Goal: Task Accomplishment & Management: Complete application form

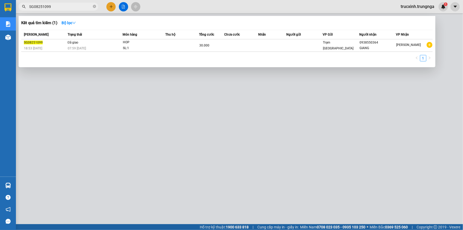
drag, startPoint x: 0, startPoint y: 0, endPoint x: 51, endPoint y: 6, distance: 51.5
click at [51, 6] on input "SG08251099" at bounding box center [60, 7] width 63 height 6
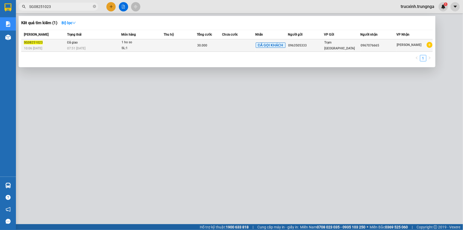
type input "SG08251023"
click at [112, 44] on td "Đã giao 07:51 [DATE]" at bounding box center [94, 45] width 56 height 12
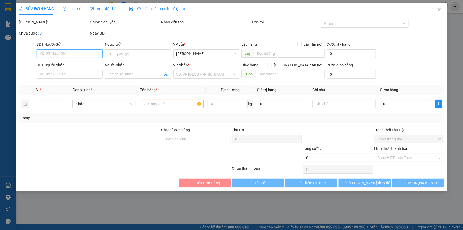
type input "0963505333"
type input "0967076665"
type input "30.000"
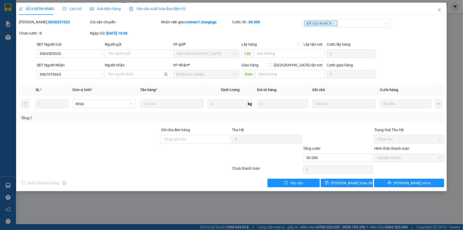
click at [159, 8] on span "Yêu cầu xuất hóa đơn điện tử" at bounding box center [157, 9] width 56 height 4
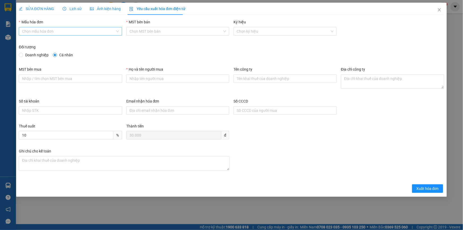
click at [92, 29] on input "Mẫu hóa đơn" at bounding box center [68, 31] width 93 height 8
click at [84, 44] on div "HÓA ĐƠN HÀNG" at bounding box center [70, 42] width 97 height 6
type input "8"
click at [427, 186] on span "Xuất hóa đơn" at bounding box center [427, 189] width 23 height 6
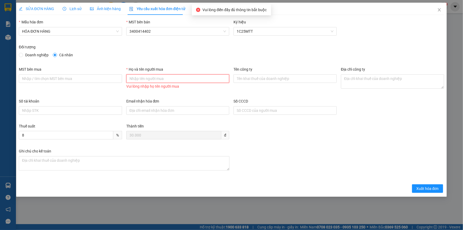
click at [163, 80] on input "Họ và tên người mua" at bounding box center [177, 78] width 103 height 8
type input "Khách lẻ"
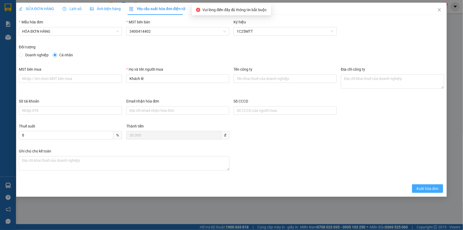
click at [418, 187] on span "Xuất hóa đơn" at bounding box center [427, 189] width 23 height 6
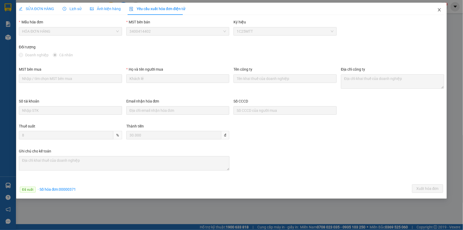
click at [438, 9] on icon "close" at bounding box center [439, 10] width 4 height 4
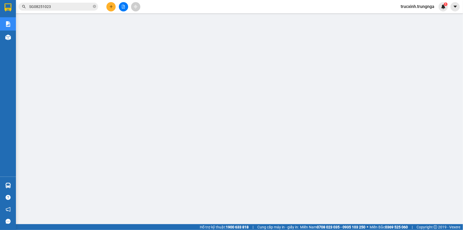
click at [67, 7] on input "SG08251023" at bounding box center [60, 7] width 63 height 6
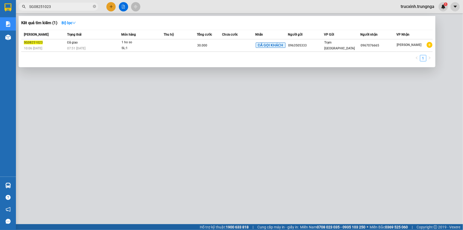
click at [67, 7] on input "SG08251023" at bounding box center [60, 7] width 63 height 6
paste input "6"
type input "SG08251026"
click at [119, 42] on td "Đã giao 16:00 [DATE]" at bounding box center [94, 45] width 56 height 12
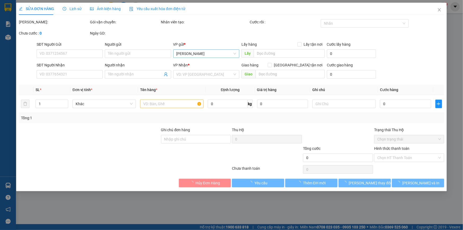
type input "0973333725"
type input "30.000"
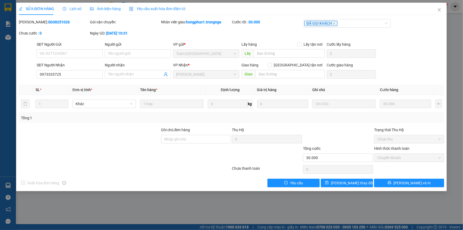
click at [145, 5] on div "Yêu cầu xuất hóa đơn điện tử" at bounding box center [157, 9] width 56 height 12
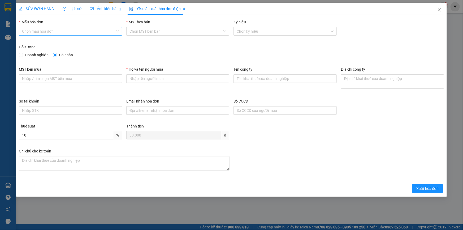
drag, startPoint x: 97, startPoint y: 33, endPoint x: 95, endPoint y: 35, distance: 2.7
click at [97, 32] on input "Mẫu hóa đơn" at bounding box center [68, 31] width 93 height 8
click at [86, 43] on div "HÓA ĐƠN HÀNG" at bounding box center [70, 42] width 97 height 6
type input "8"
click at [141, 82] on input "Họ và tên người mua" at bounding box center [177, 78] width 103 height 8
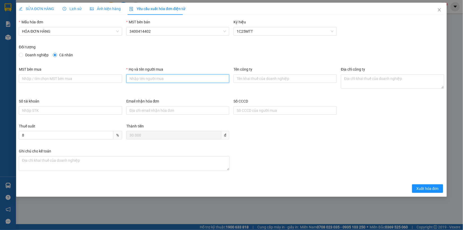
type input "Khách lẻ"
click at [422, 188] on span "Xuất hóa đơn" at bounding box center [427, 189] width 23 height 6
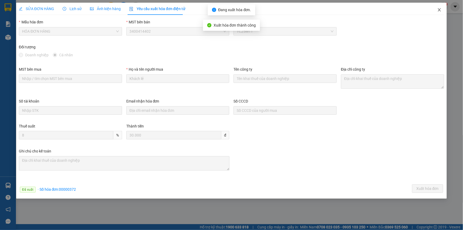
click at [439, 10] on icon "close" at bounding box center [439, 9] width 3 height 3
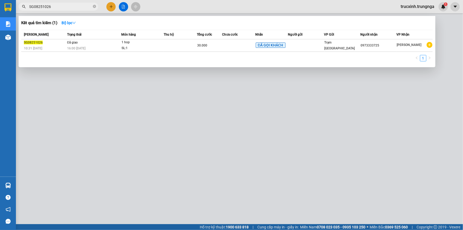
click at [59, 5] on input "SG08251026" at bounding box center [60, 7] width 63 height 6
click at [57, 5] on input "SG08251026" at bounding box center [60, 7] width 63 height 6
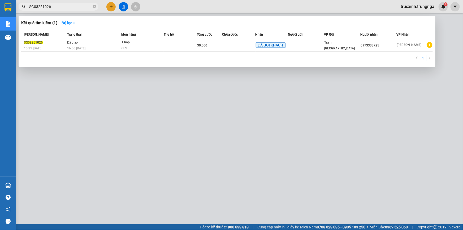
drag, startPoint x: 58, startPoint y: 5, endPoint x: 53, endPoint y: 6, distance: 5.4
click at [53, 6] on input "SG08251026" at bounding box center [60, 7] width 63 height 6
paste input "40"
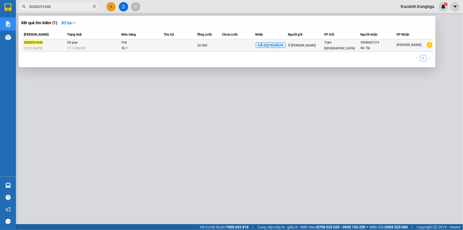
type input "SG08251040"
click at [162, 43] on span "hop SL: 1" at bounding box center [143, 45] width 42 height 11
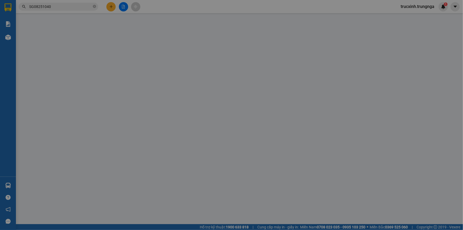
type input "Ô [PERSON_NAME]"
type input "0968687274"
type input "Mr. Tài"
type input "30.000"
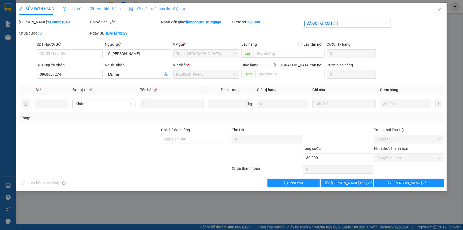
click at [147, 10] on span "Yêu cầu xuất hóa đơn điện tử" at bounding box center [157, 9] width 56 height 4
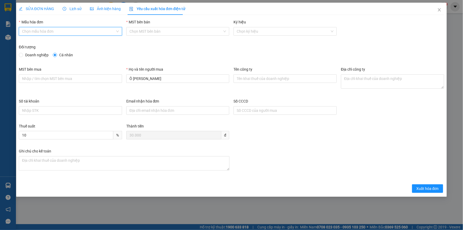
click at [79, 32] on input "Mẫu hóa đơn" at bounding box center [68, 31] width 93 height 8
click at [73, 43] on div "HÓA ĐƠN HÀNG" at bounding box center [70, 42] width 97 height 6
type input "8"
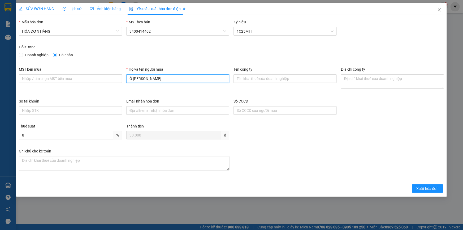
click at [146, 81] on input "Ô [PERSON_NAME]" at bounding box center [177, 78] width 103 height 8
drag, startPoint x: 161, startPoint y: 77, endPoint x: 81, endPoint y: 77, distance: 80.4
click at [81, 77] on div "MST bên mua Họ và tên người mua Ô tô Thế Thành Tên công ty Địa chỉ công ty" at bounding box center [232, 82] width 430 height 32
type input "Khách lẻ"
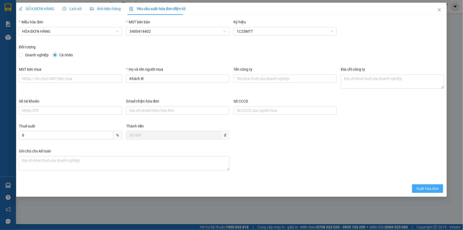
click at [428, 188] on span "Xuất hóa đơn" at bounding box center [427, 189] width 23 height 6
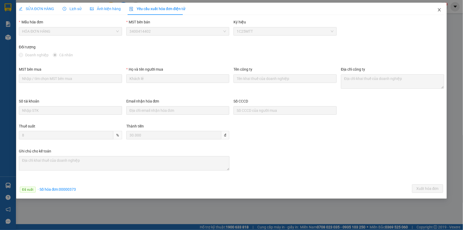
click at [441, 10] on icon "close" at bounding box center [439, 10] width 4 height 4
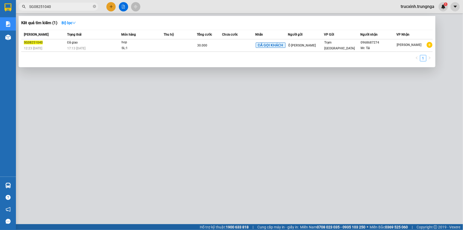
click at [68, 5] on input "SG08251040" at bounding box center [60, 7] width 63 height 6
paste input "5"
type input "SG08251045"
click at [226, 47] on td at bounding box center [238, 45] width 33 height 12
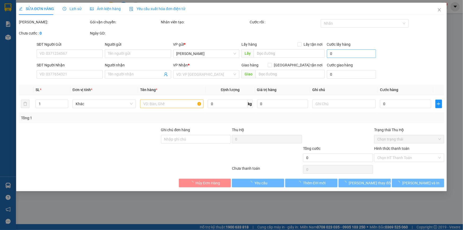
type input "0989221779"
type input "a thinh"
type input "A HÀ"
type input "30.000"
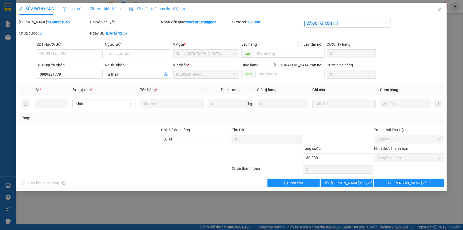
click at [169, 8] on span "Yêu cầu xuất hóa đơn điện tử" at bounding box center [157, 9] width 56 height 4
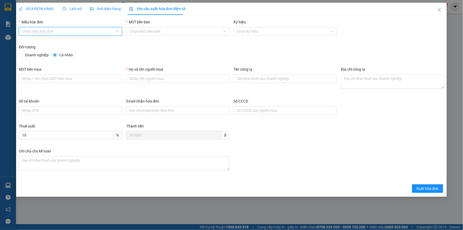
click at [83, 31] on input "Mẫu hóa đơn" at bounding box center [68, 31] width 93 height 8
click at [70, 44] on div "HÓA ĐƠN HÀNG" at bounding box center [70, 42] width 97 height 6
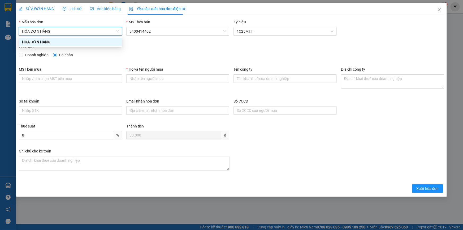
type input "8"
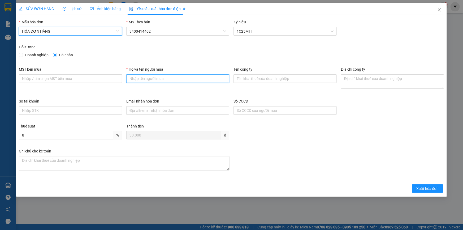
click at [148, 79] on input "Họ và tên người mua" at bounding box center [177, 78] width 103 height 8
type input "Khách lẻ"
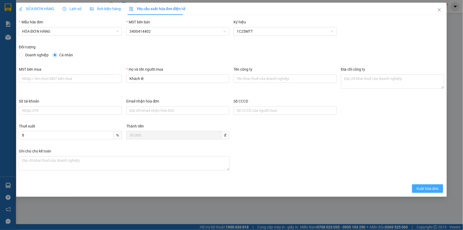
click at [423, 188] on span "Xuất hóa đơn" at bounding box center [427, 189] width 23 height 6
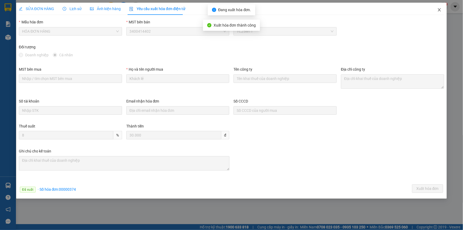
click at [439, 11] on icon "close" at bounding box center [439, 9] width 3 height 3
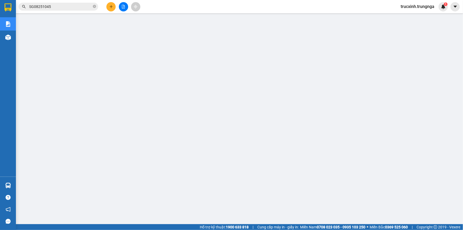
click at [54, 8] on input "SG08251045" at bounding box center [60, 7] width 63 height 6
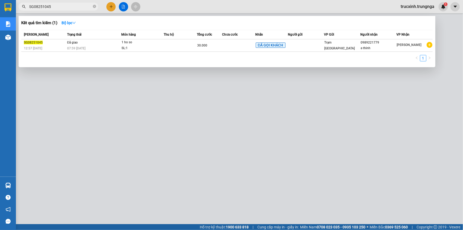
click at [54, 8] on input "SG08251045" at bounding box center [60, 7] width 63 height 6
paste input "51"
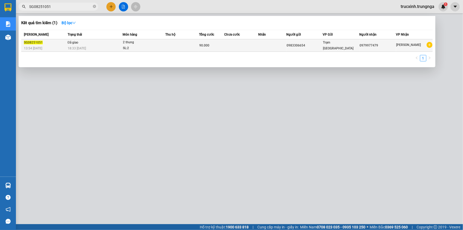
type input "SG08251051"
click at [151, 48] on div "SL: 2" at bounding box center [143, 48] width 40 height 6
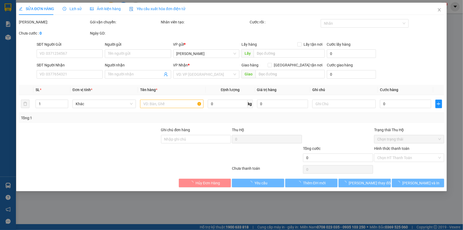
type input "0983306654"
type input "0979977479"
type input "90.000"
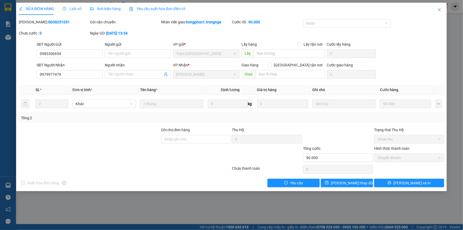
click at [160, 9] on span "Yêu cầu xuất hóa đơn điện tử" at bounding box center [157, 9] width 56 height 4
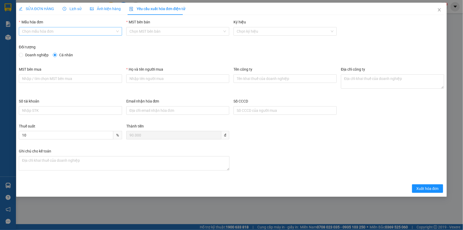
click at [103, 30] on input "Mẫu hóa đơn" at bounding box center [68, 31] width 93 height 8
click at [96, 39] on div "HÓA ĐƠN HÀNG" at bounding box center [70, 42] width 97 height 6
type input "8"
click at [155, 80] on input "Họ và tên người mua" at bounding box center [177, 78] width 103 height 8
type input "Khách lẻ"
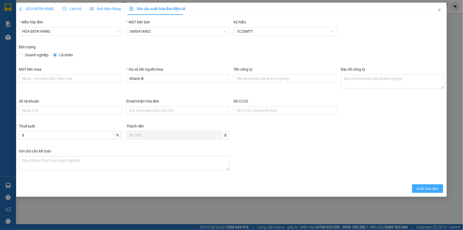
click at [424, 184] on button "Xuất hóa đơn" at bounding box center [427, 188] width 31 height 8
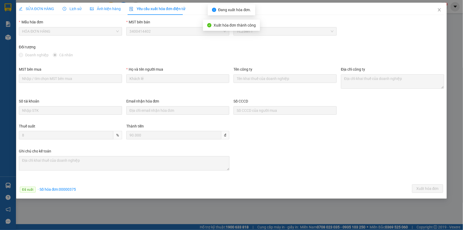
drag, startPoint x: 0, startPoint y: 9, endPoint x: 118, endPoint y: 61, distance: 128.6
click at [118, 61] on div "Đối tượng Doanh nghiệp Cá nhân" at bounding box center [232, 55] width 430 height 22
click at [438, 10] on icon "close" at bounding box center [439, 10] width 4 height 4
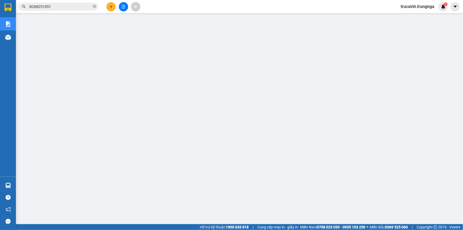
click at [57, 8] on input "SG08251051" at bounding box center [60, 7] width 63 height 6
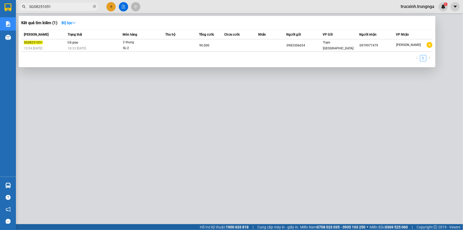
click at [57, 8] on input "SG08251051" at bounding box center [60, 7] width 63 height 6
paste input "6"
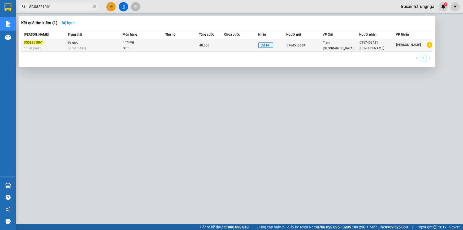
type input "SG08251061"
click at [133, 42] on div "1 thung" at bounding box center [143, 43] width 40 height 6
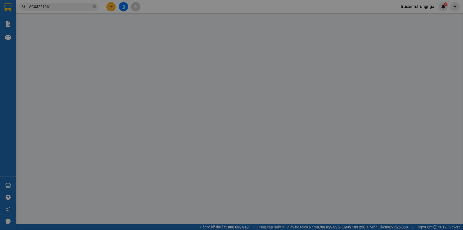
type input "0764540689"
type input "0357453421"
type input "[PERSON_NAME]"
type input "40.000"
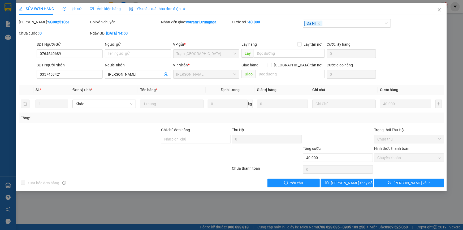
click at [139, 8] on span "Yêu cầu xuất hóa đơn điện tử" at bounding box center [157, 9] width 56 height 4
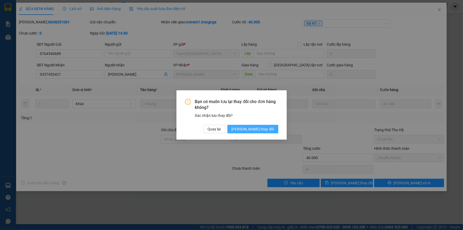
click at [264, 129] on span "[PERSON_NAME] thay đổi" at bounding box center [253, 129] width 42 height 6
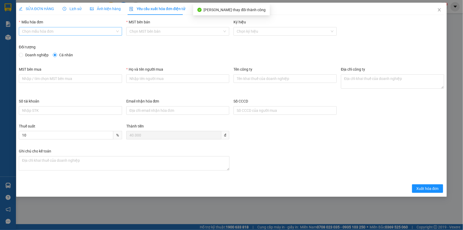
click at [74, 32] on input "Mẫu hóa đơn" at bounding box center [68, 31] width 93 height 8
drag, startPoint x: 72, startPoint y: 44, endPoint x: 130, endPoint y: 44, distance: 58.1
click at [71, 44] on div "HÓA ĐƠN HÀNG" at bounding box center [70, 42] width 97 height 6
type input "8"
drag, startPoint x: 153, startPoint y: 81, endPoint x: 156, endPoint y: 82, distance: 3.5
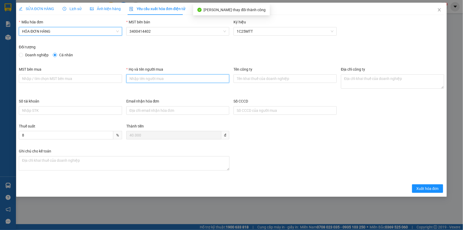
click at [153, 81] on input "Họ và tên người mua" at bounding box center [177, 78] width 103 height 8
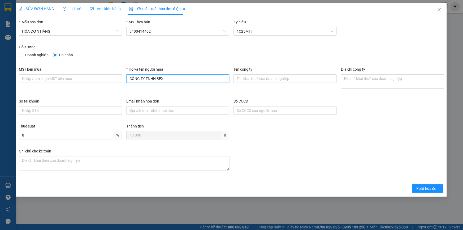
drag, startPoint x: 174, startPoint y: 77, endPoint x: 74, endPoint y: 86, distance: 99.9
click at [74, 86] on div "MST bên mua Họ và tên người mua CÔNG TY TNHH BEX Tên công ty Địa chỉ công ty" at bounding box center [232, 82] width 430 height 32
type input "Khách lẻ"
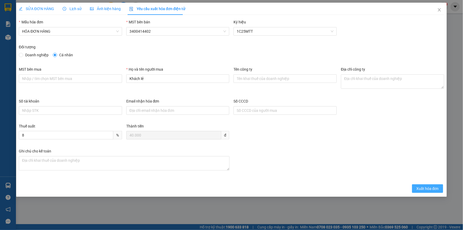
click at [429, 186] on span "Xuất hóa đơn" at bounding box center [427, 189] width 23 height 6
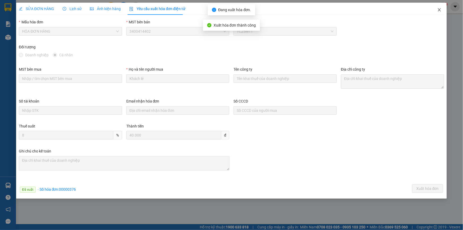
click at [439, 10] on icon "close" at bounding box center [439, 9] width 3 height 3
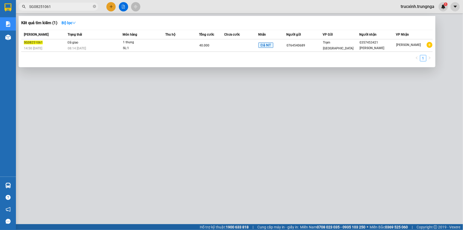
click at [58, 7] on input "SG08251061" at bounding box center [60, 7] width 63 height 6
paste input "97"
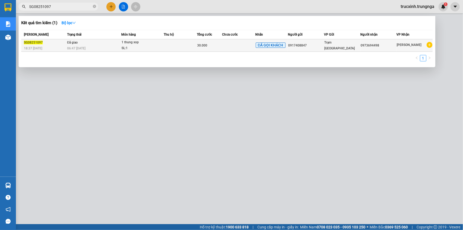
type input "SG08251097"
click at [174, 47] on td at bounding box center [180, 45] width 33 height 12
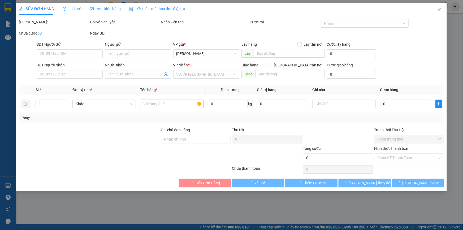
type input "0917408847"
type input "0973694498"
type input "30.000"
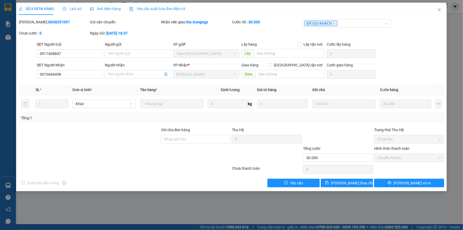
click at [147, 10] on span "Yêu cầu xuất hóa đơn điện tử" at bounding box center [157, 9] width 56 height 4
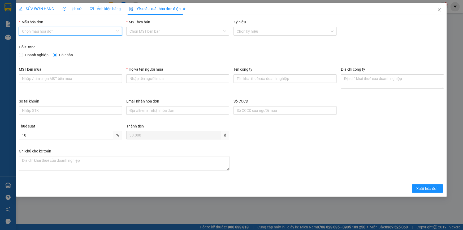
click at [53, 30] on input "Mẫu hóa đơn" at bounding box center [68, 31] width 93 height 8
click at [59, 43] on div "HÓA ĐƠN HÀNG" at bounding box center [70, 42] width 97 height 6
type input "8"
drag, startPoint x: 149, startPoint y: 78, endPoint x: 166, endPoint y: 82, distance: 17.8
click at [149, 78] on input "Họ và tên người mua" at bounding box center [177, 78] width 103 height 8
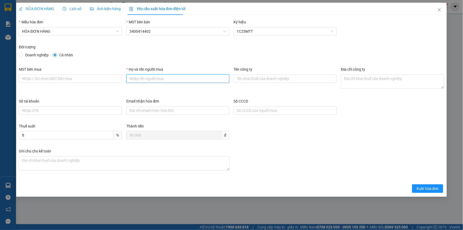
type input "Khách lẻ"
click at [428, 189] on span "Xuất hóa đơn" at bounding box center [427, 189] width 23 height 6
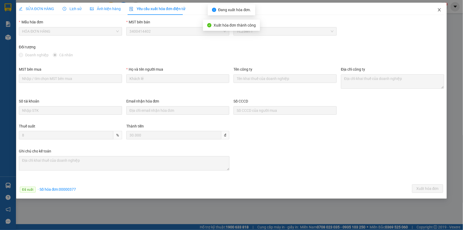
click at [440, 10] on icon "close" at bounding box center [439, 10] width 4 height 4
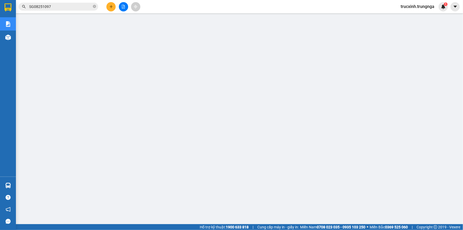
click at [55, 4] on input "SG08251097" at bounding box center [60, 7] width 63 height 6
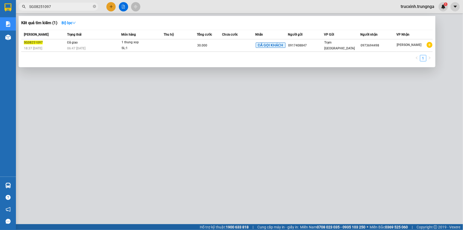
click at [55, 4] on input "SG08251097" at bounding box center [60, 7] width 63 height 6
paste input "101"
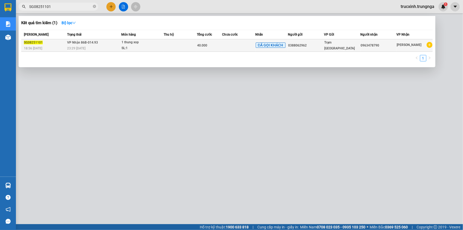
type input "SG08251101"
click at [162, 43] on span "1 thung xop SL: 1" at bounding box center [143, 45] width 42 height 11
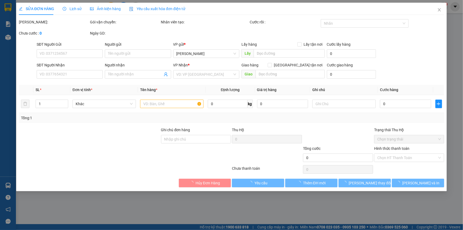
type input "0388062962"
type input "0963478790"
type input "40.000"
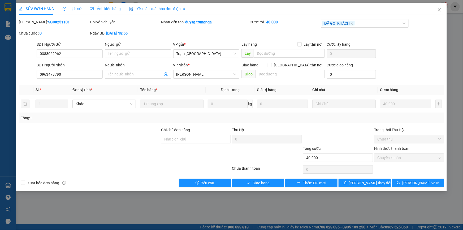
click at [159, 6] on div "Yêu cầu xuất hóa đơn điện tử" at bounding box center [157, 9] width 56 height 6
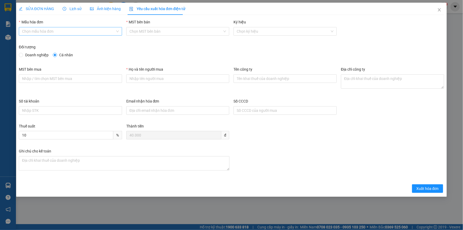
click at [84, 29] on input "Mẫu hóa đơn" at bounding box center [68, 31] width 93 height 8
click at [71, 46] on body "Kết quả tìm kiếm ( 1 ) Bộ lọc Mã ĐH Trạng thái Món hàng Thu hộ Tổng cước Chưa c…" at bounding box center [231, 115] width 463 height 230
click at [89, 34] on input "Mẫu hóa đơn" at bounding box center [68, 31] width 93 height 8
click at [81, 44] on div "HÓA ĐƠN HÀNG" at bounding box center [70, 42] width 97 height 6
type input "8"
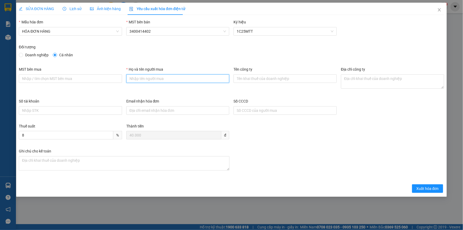
click at [144, 75] on input "Họ và tên người mua" at bounding box center [177, 78] width 103 height 8
type input "Khách lẻ"
click at [427, 184] on button "Xuất hóa đơn" at bounding box center [427, 188] width 31 height 8
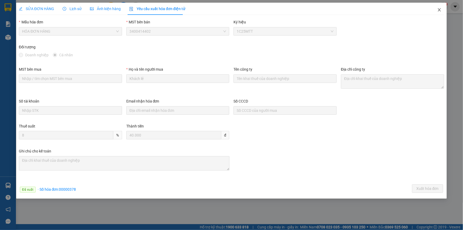
click at [438, 12] on icon "close" at bounding box center [439, 10] width 4 height 4
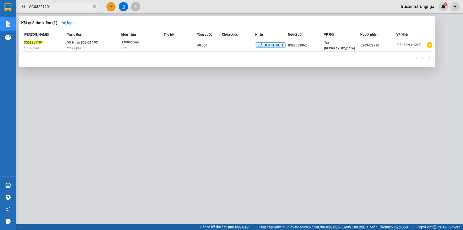
click at [65, 7] on input "SG08251101" at bounding box center [60, 7] width 63 height 6
paste input "8"
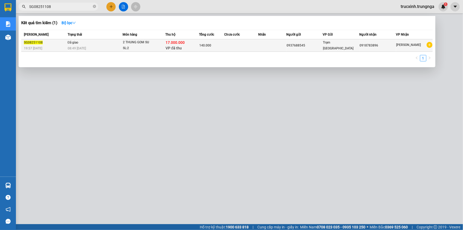
type input "SG08251108"
click at [130, 43] on div "2 THUNG GOM SU" at bounding box center [143, 43] width 40 height 6
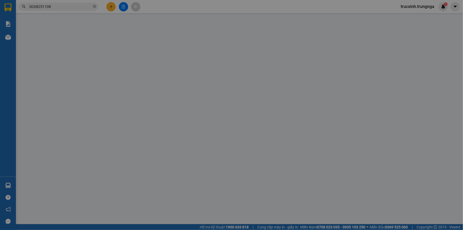
type input "0937688545"
type input "0918783896"
type input "17.000.000"
type input "140.000"
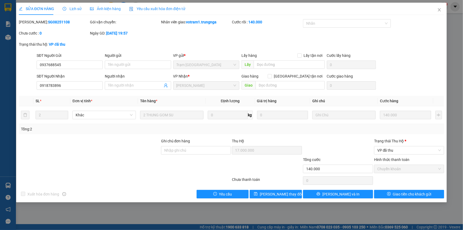
click at [142, 10] on span "Yêu cầu xuất hóa đơn điện tử" at bounding box center [157, 9] width 56 height 4
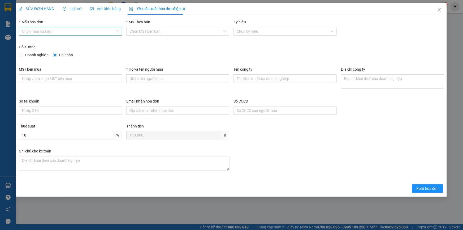
drag, startPoint x: 92, startPoint y: 31, endPoint x: 87, endPoint y: 35, distance: 6.3
click at [92, 31] on input "Mẫu hóa đơn" at bounding box center [68, 31] width 93 height 8
click at [80, 38] on div "HÓA ĐƠN HÀNG" at bounding box center [70, 42] width 103 height 8
type input "8"
click at [145, 80] on input "Họ và tên người mua" at bounding box center [177, 78] width 103 height 8
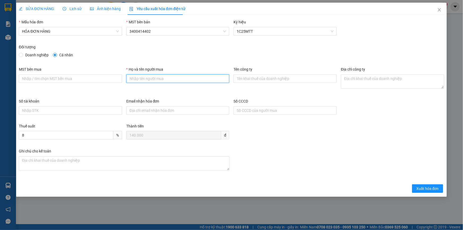
type input "Khách lẻ"
click at [424, 187] on span "Xuất hóa đơn" at bounding box center [427, 189] width 23 height 6
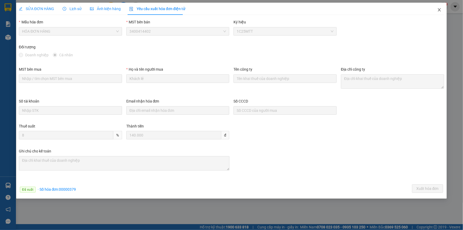
click at [442, 10] on span "Close" at bounding box center [439, 10] width 15 height 15
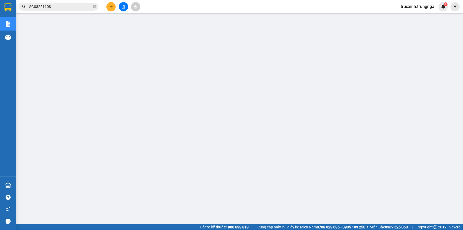
click at [59, 7] on input "SG08251108" at bounding box center [60, 7] width 63 height 6
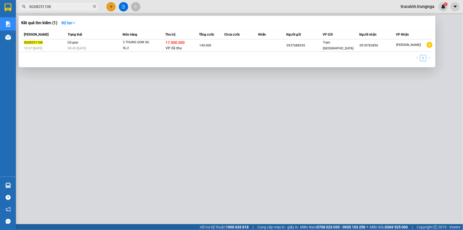
click at [59, 7] on input "SG08251108" at bounding box center [60, 7] width 63 height 6
paste input "006"
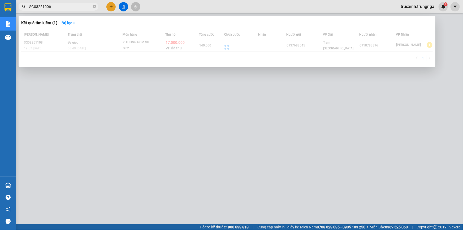
drag, startPoint x: 49, startPoint y: 8, endPoint x: 54, endPoint y: 7, distance: 5.6
click at [54, 7] on input "SG08251006" at bounding box center [60, 7] width 63 height 6
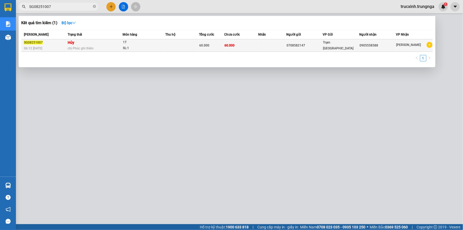
type input "SG08251007"
click at [156, 46] on div "SL: 1" at bounding box center [143, 48] width 40 height 6
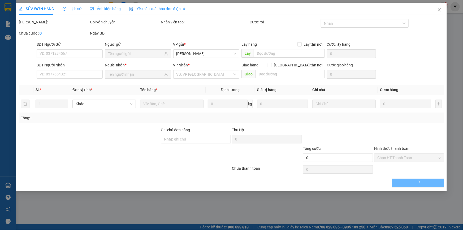
type input "0708582147"
type input "0905558588"
type input "NỢ TÍ LẤY HÀNG TÍNH LUÔN"
type input "60.000"
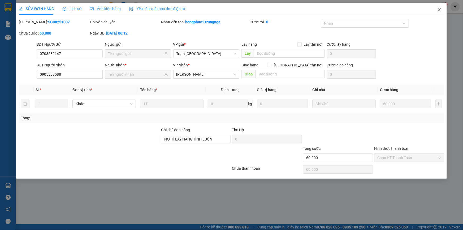
click at [441, 13] on span "Close" at bounding box center [439, 10] width 15 height 15
